Goal: Navigation & Orientation: Go to known website

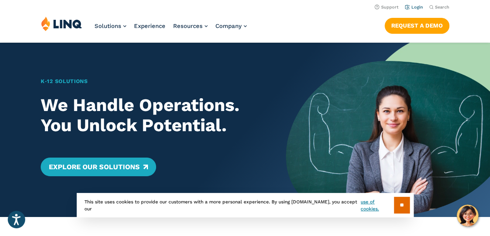
click at [417, 7] on link "Login" at bounding box center [414, 7] width 18 height 5
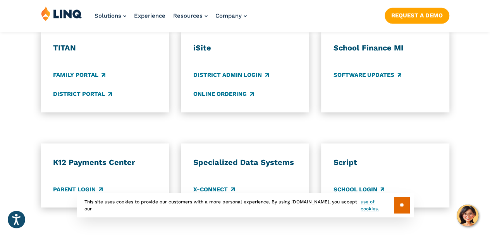
scroll to position [697, 0]
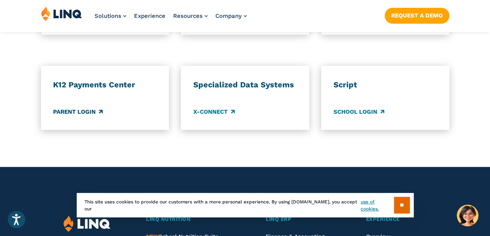
click at [83, 107] on link "Parent Login" at bounding box center [78, 111] width 50 height 9
